Goal: Transaction & Acquisition: Purchase product/service

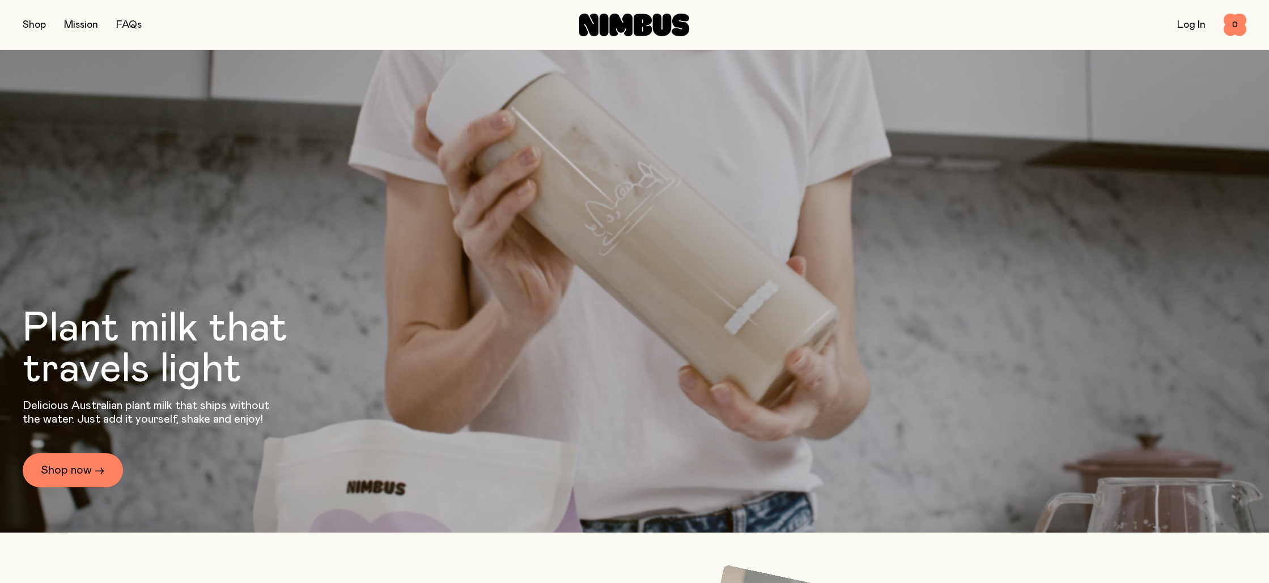
click at [32, 23] on div "Shop Mission FAQs Log In 0 0" at bounding box center [635, 24] width 1224 height 49
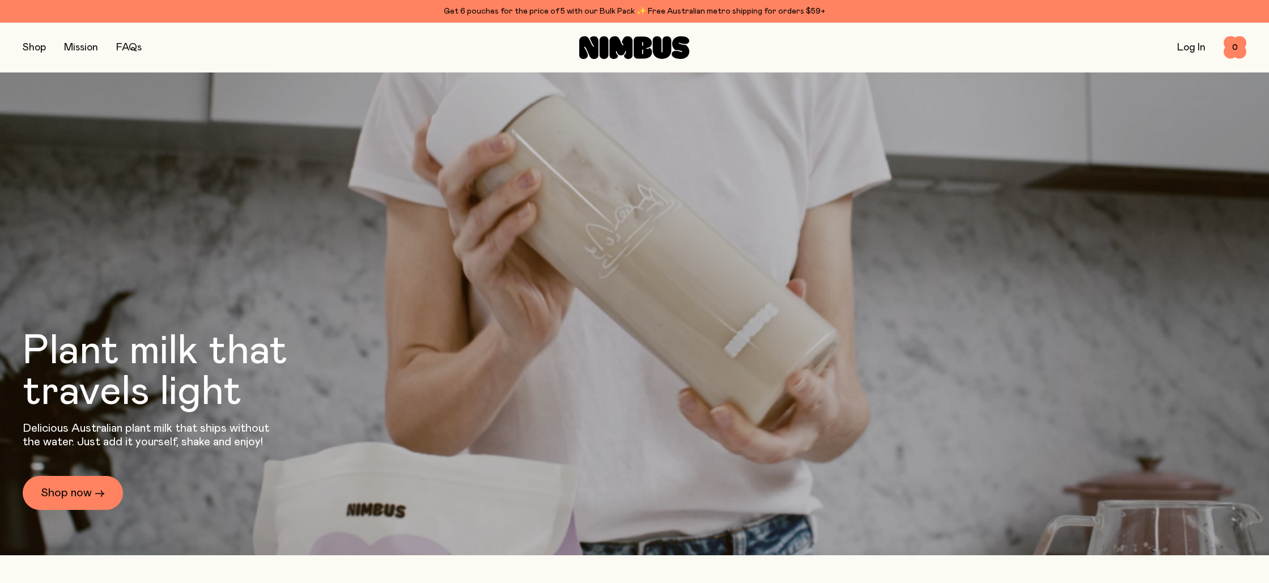
click at [31, 41] on button "button" at bounding box center [34, 48] width 23 height 16
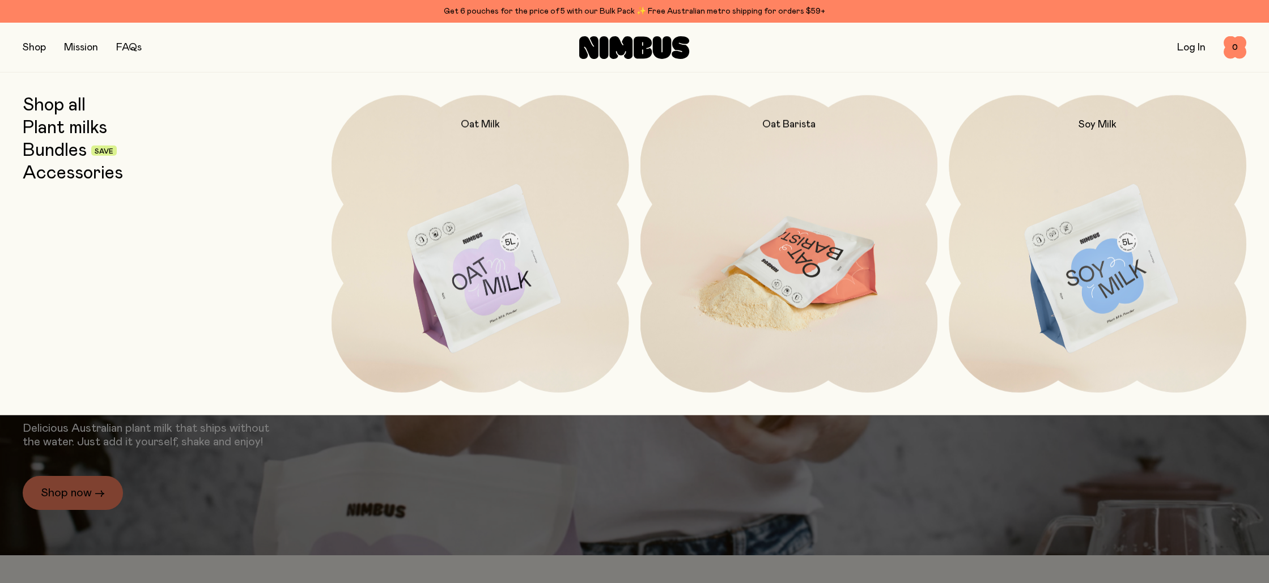
click at [788, 293] on img at bounding box center [790, 270] width 298 height 350
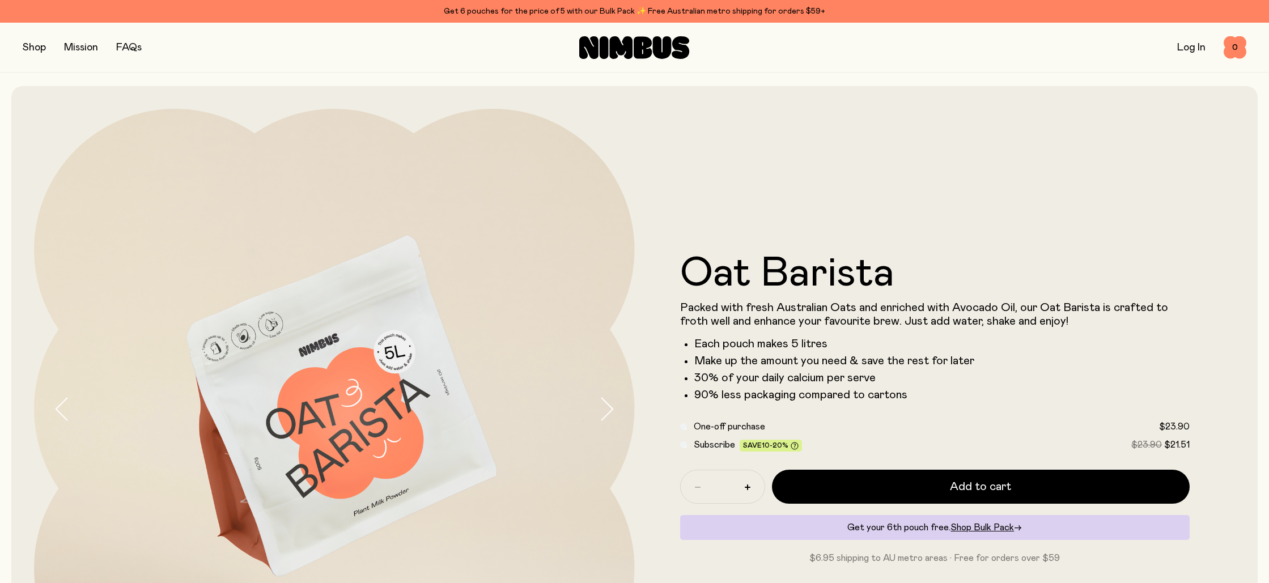
click at [36, 51] on button "button" at bounding box center [34, 48] width 23 height 16
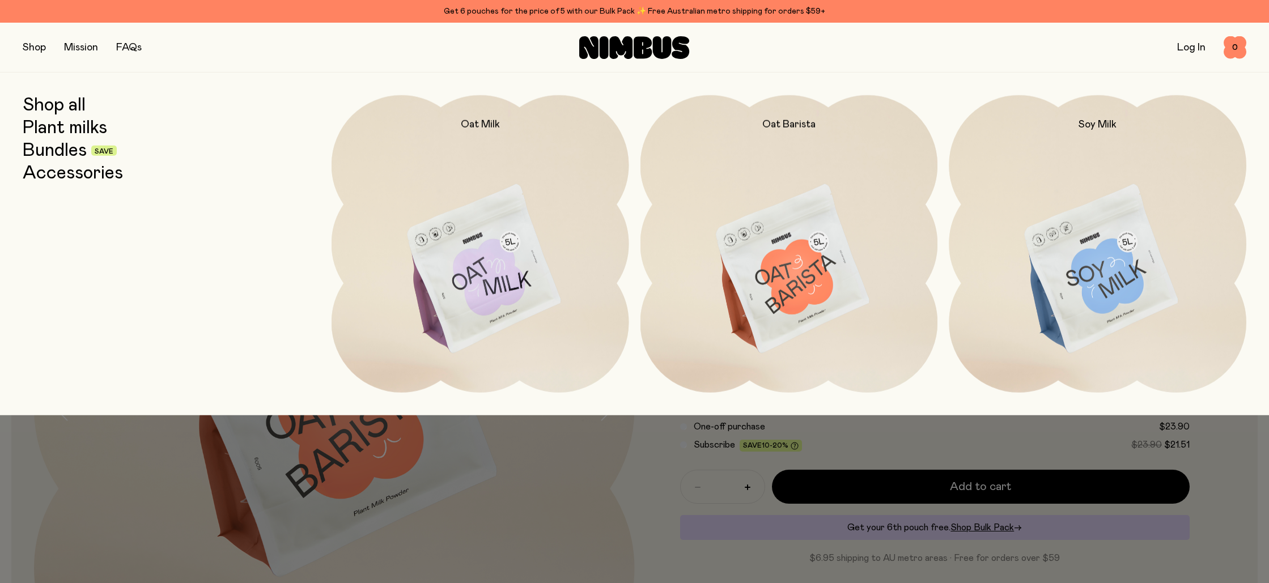
click at [56, 153] on link "Bundles" at bounding box center [55, 151] width 64 height 20
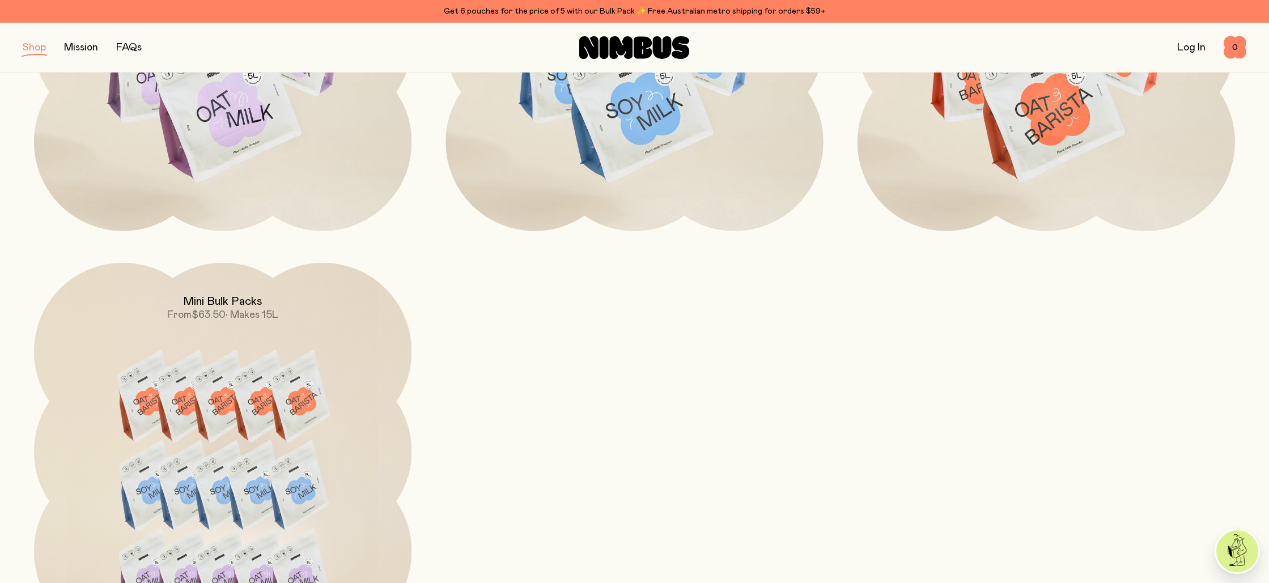
scroll to position [851, 0]
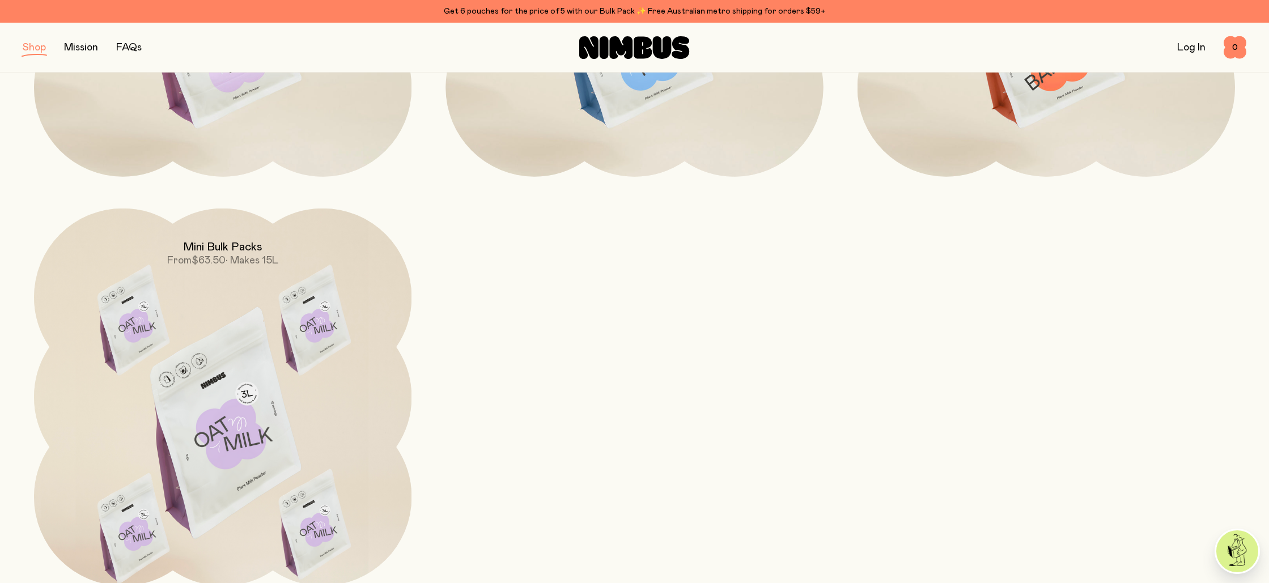
click at [252, 348] on img at bounding box center [223, 431] width 378 height 445
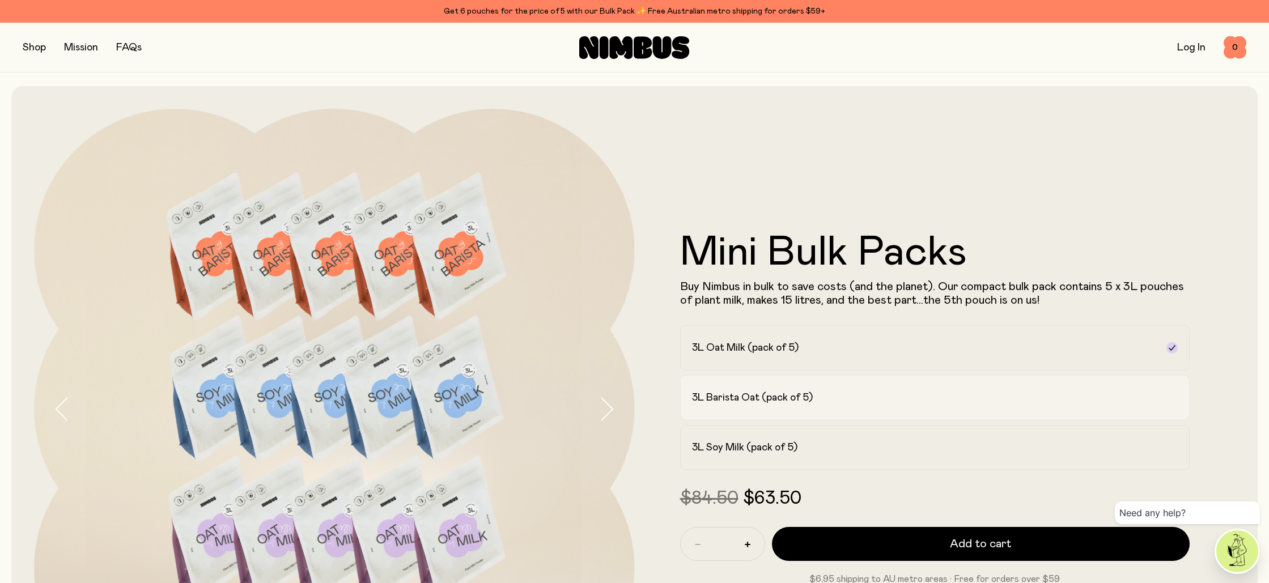
click at [926, 395] on div "3L Barista Oat (pack of 5)" at bounding box center [925, 398] width 466 height 14
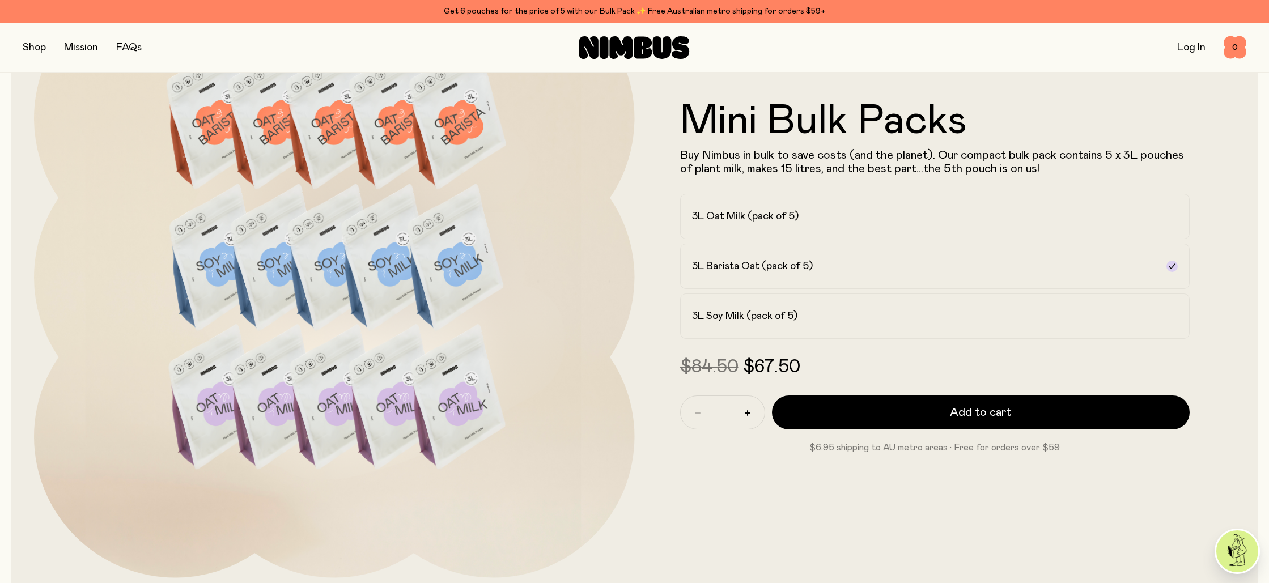
scroll to position [139, 0]
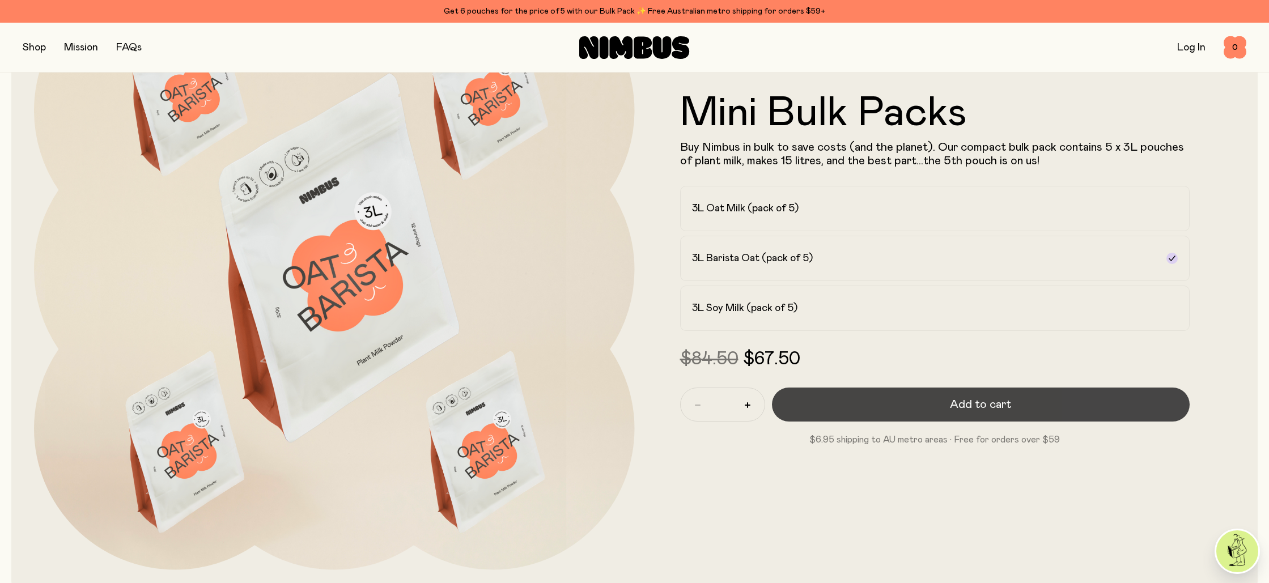
click at [870, 410] on button "Add to cart" at bounding box center [981, 405] width 418 height 34
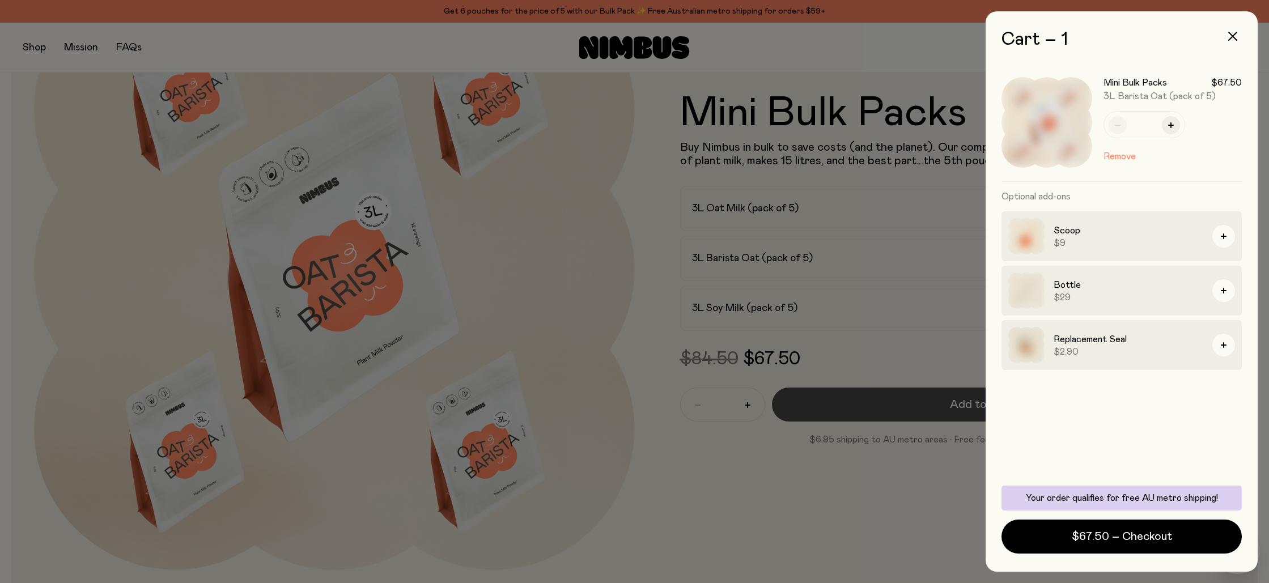
scroll to position [0, 0]
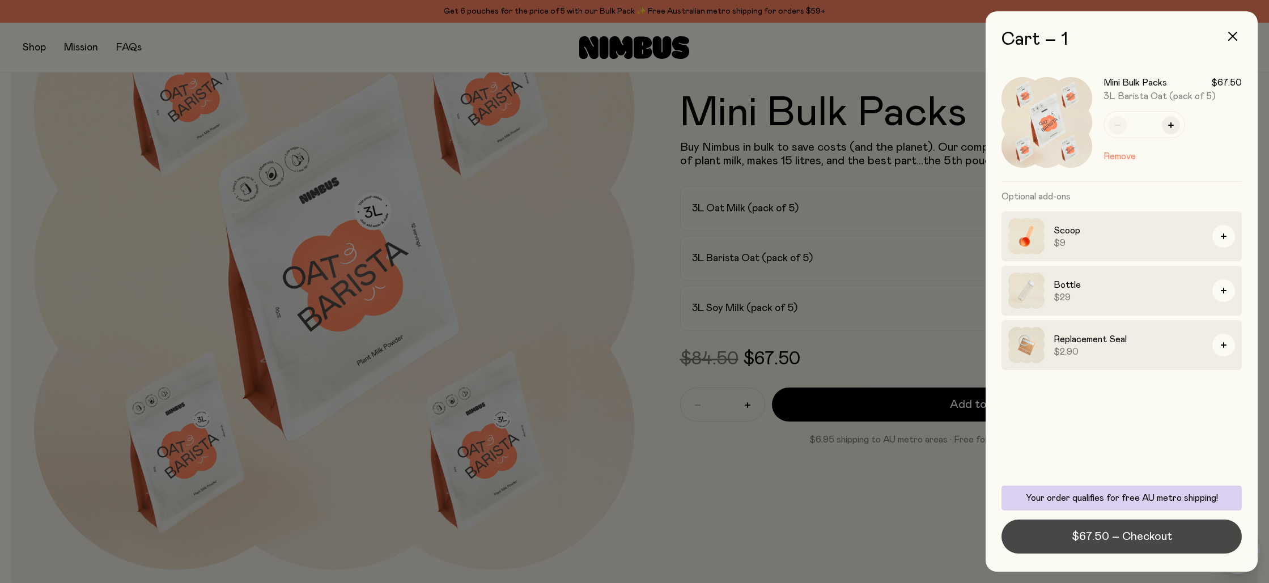
click at [1055, 541] on button "$67.50 – Checkout" at bounding box center [1122, 537] width 240 height 34
